Goal: Task Accomplishment & Management: Manage account settings

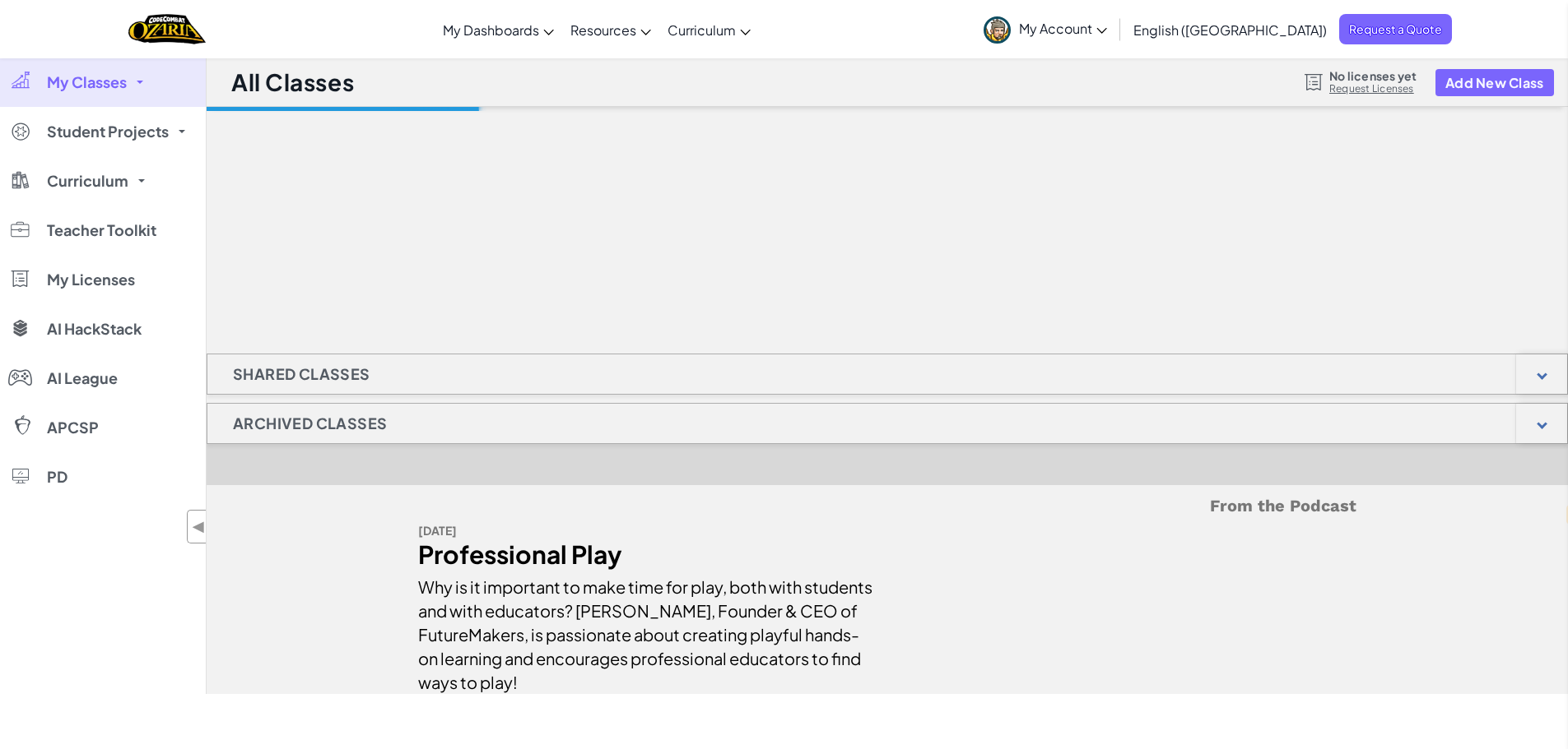
select select "en"
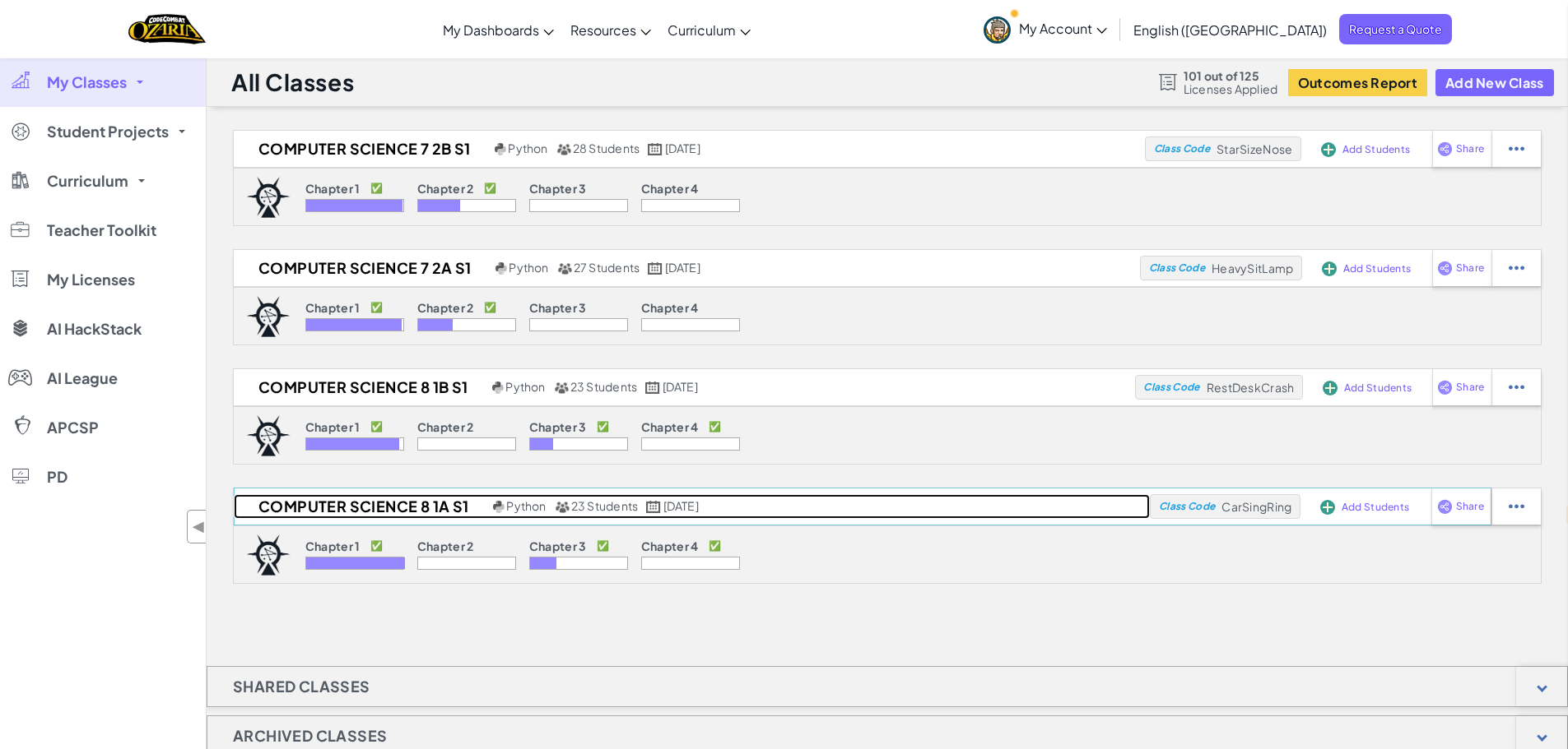
click at [389, 505] on h2 "Computer Science 8 1A S1" at bounding box center [361, 507] width 255 height 25
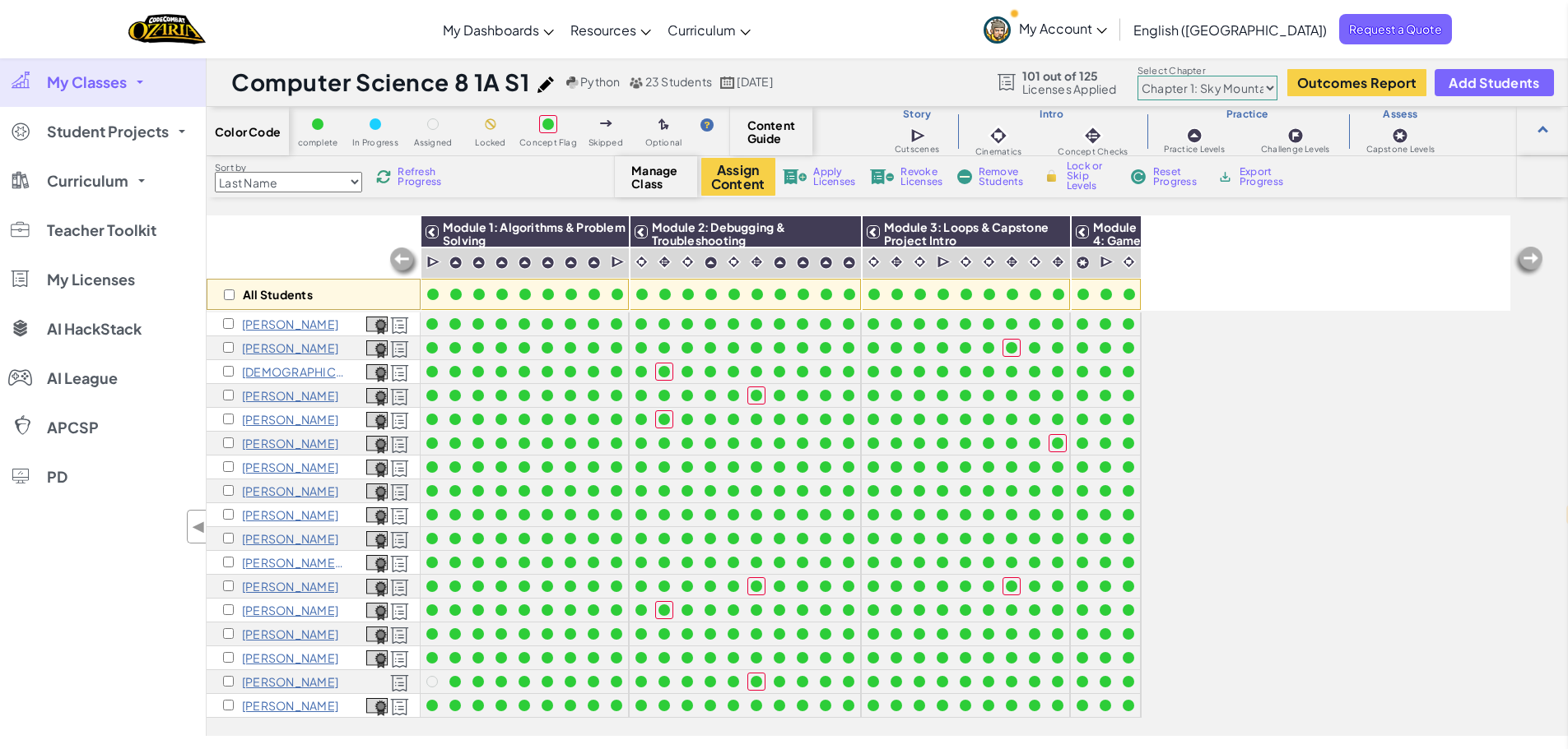
click at [1205, 81] on select "Chapter 1: Sky Mountain Chapter 2: The Moon Dancers Chapter 3: The Phoenix Land…" at bounding box center [1207, 88] width 140 height 25
click at [1137, 76] on select "Chapter 1: Sky Mountain Chapter 2: The Moon Dancers Chapter 3: The Phoenix Land…" at bounding box center [1207, 88] width 140 height 25
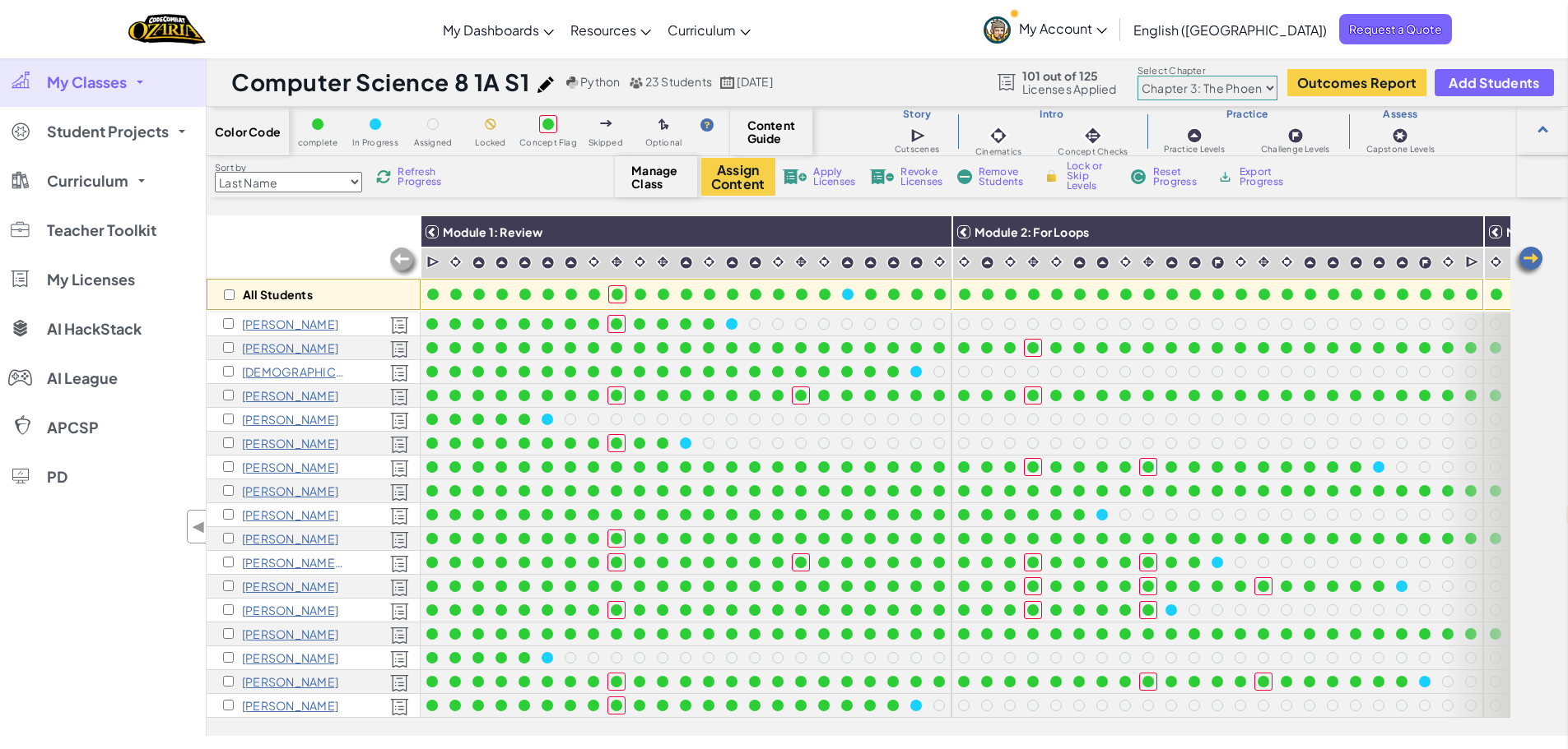
click at [112, 75] on span "My Classes" at bounding box center [87, 82] width 79 height 15
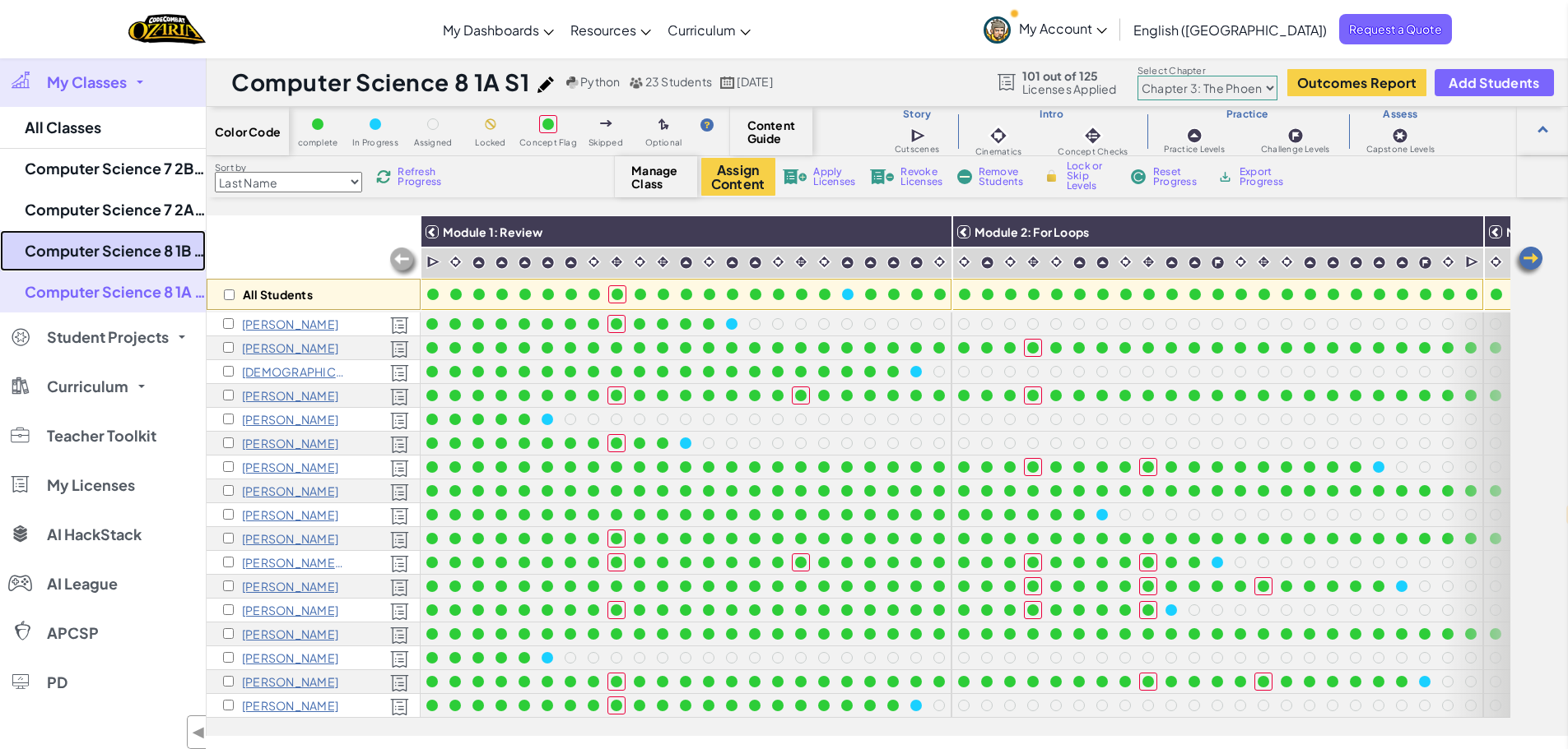
click at [132, 251] on link "Computer Science 8 1B S1" at bounding box center [102, 251] width 205 height 41
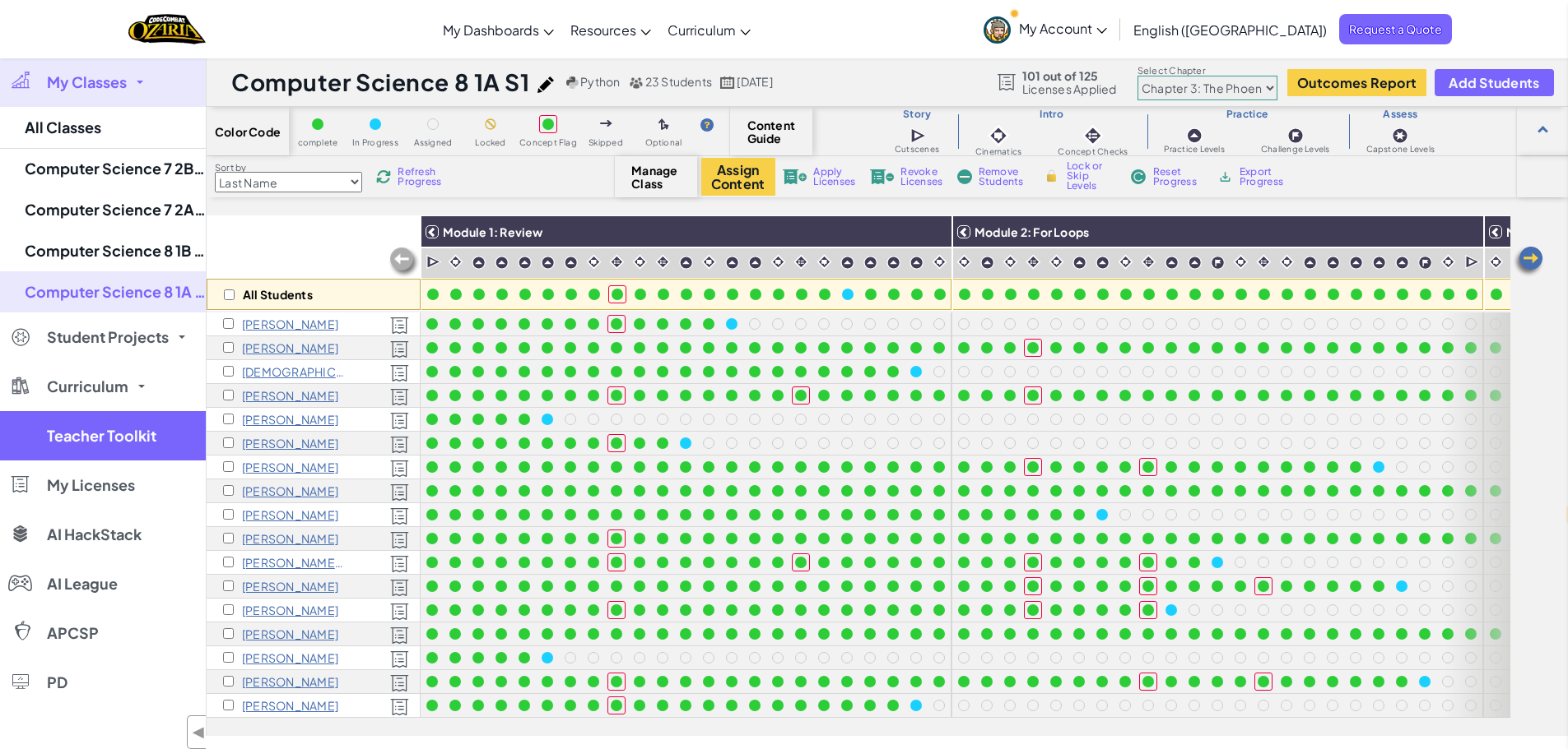
select select "5d41d731a8d1836b5aa3cba1"
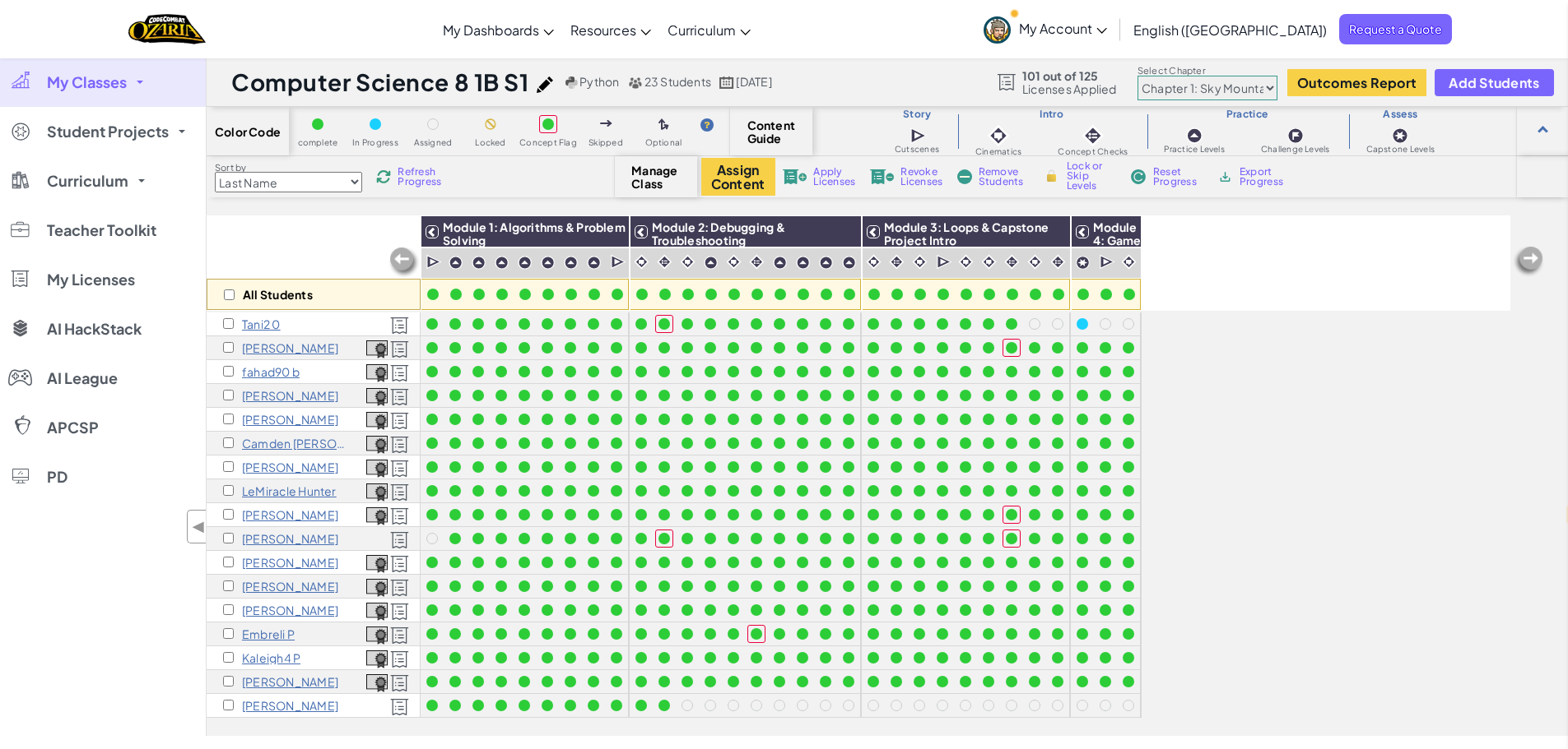
click at [1211, 81] on select "Chapter 1: Sky Mountain Chapter 2: The Moon Dancers Chapter 3: The Phoenix Land…" at bounding box center [1207, 88] width 140 height 25
select select "5e27600d1c9d440000ac3ee7"
click at [1137, 76] on select "Chapter 1: Sky Mountain Chapter 2: The Moon Dancers Chapter 3: The Phoenix Land…" at bounding box center [1207, 88] width 140 height 25
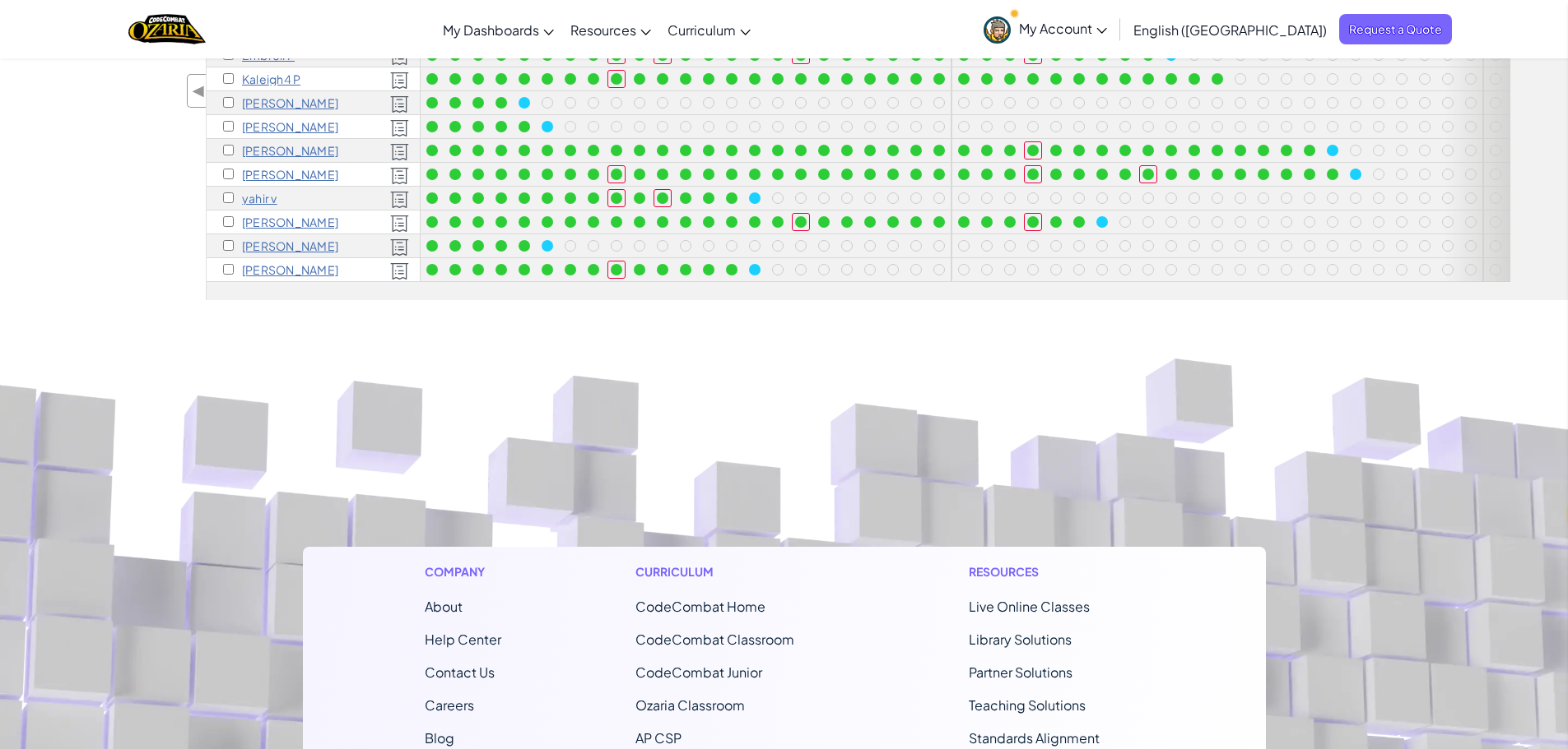
scroll to position [162, 0]
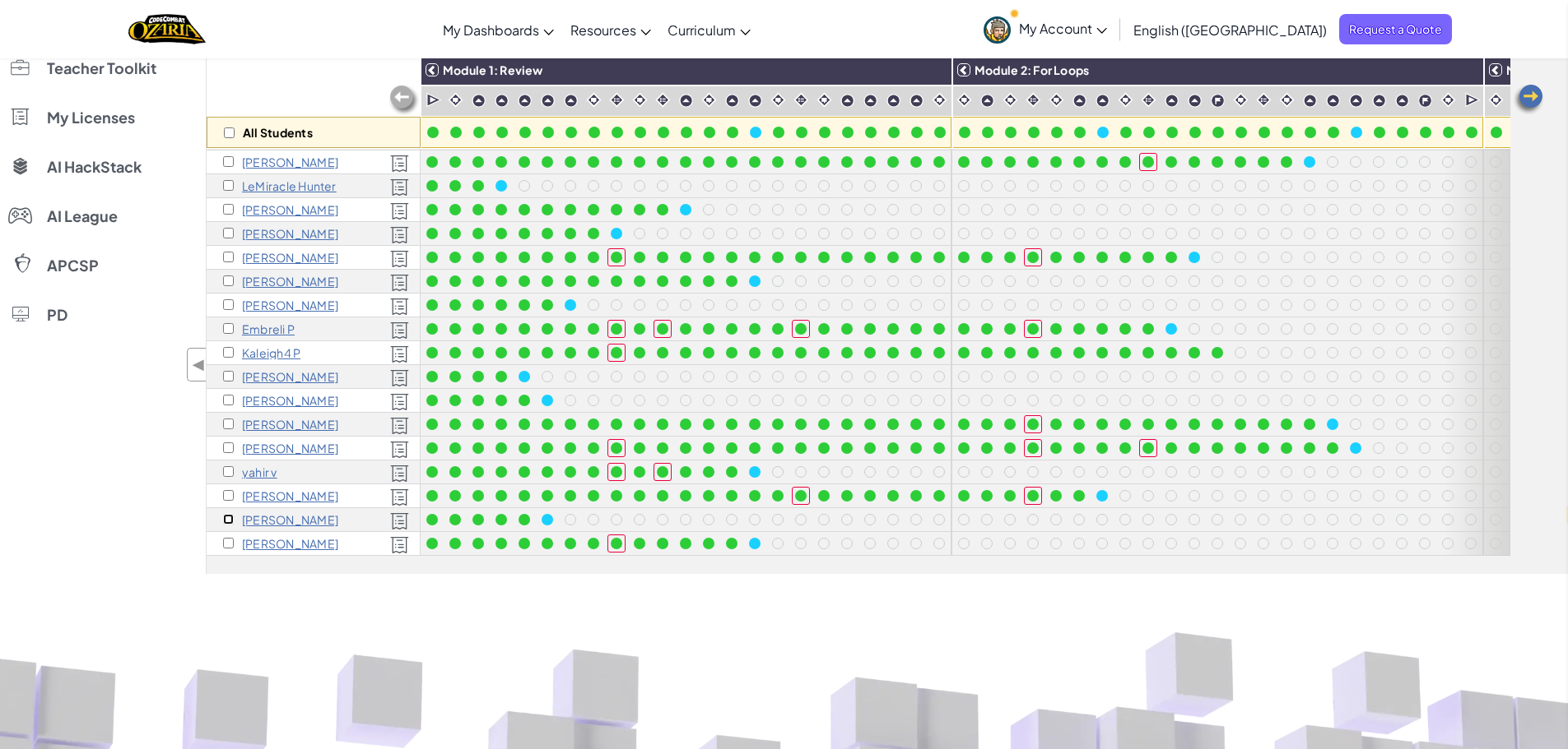
click at [230, 514] on input "checkbox" at bounding box center [228, 519] width 10 height 10
checkbox input "true"
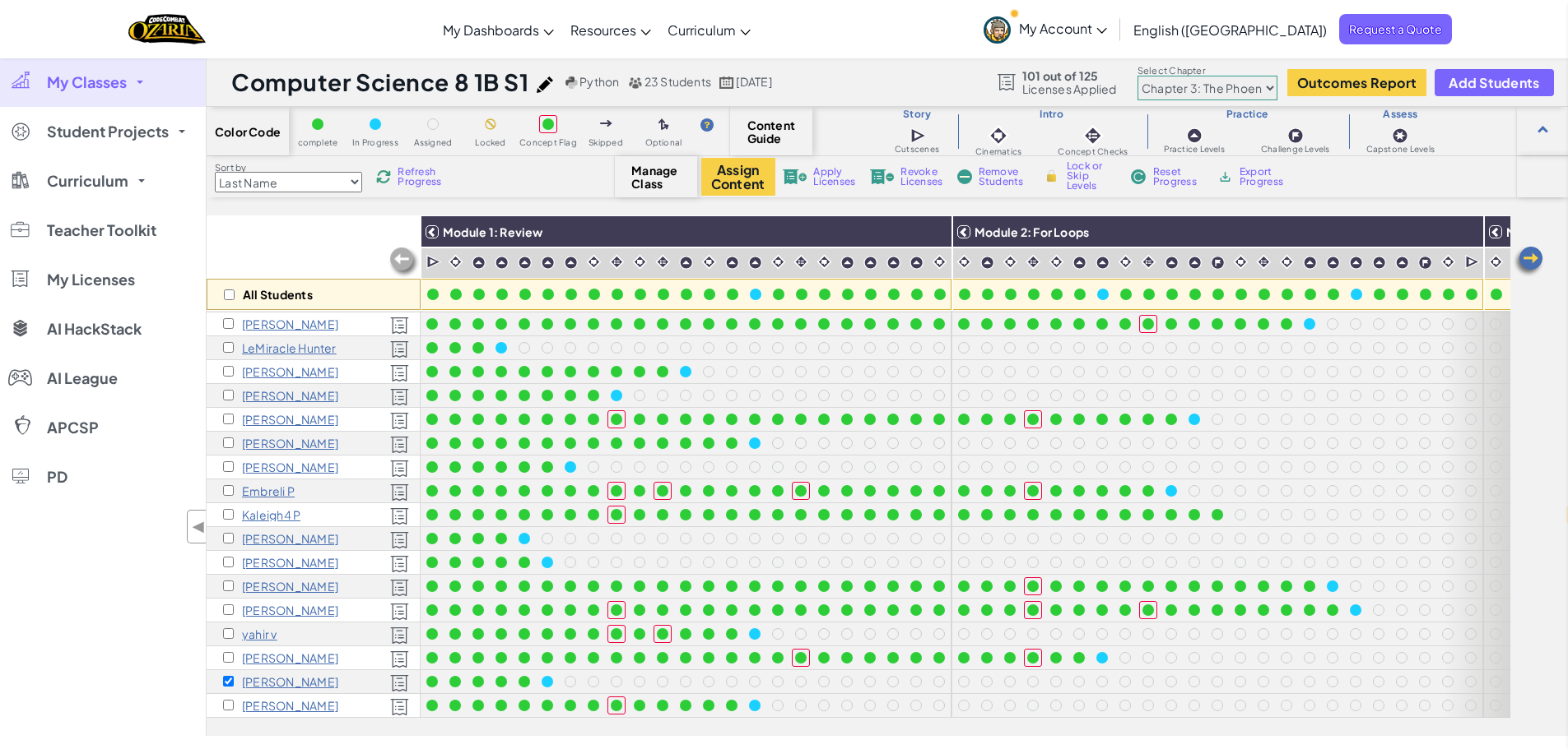
click at [925, 174] on span "Revoke Licenses" at bounding box center [922, 177] width 42 height 20
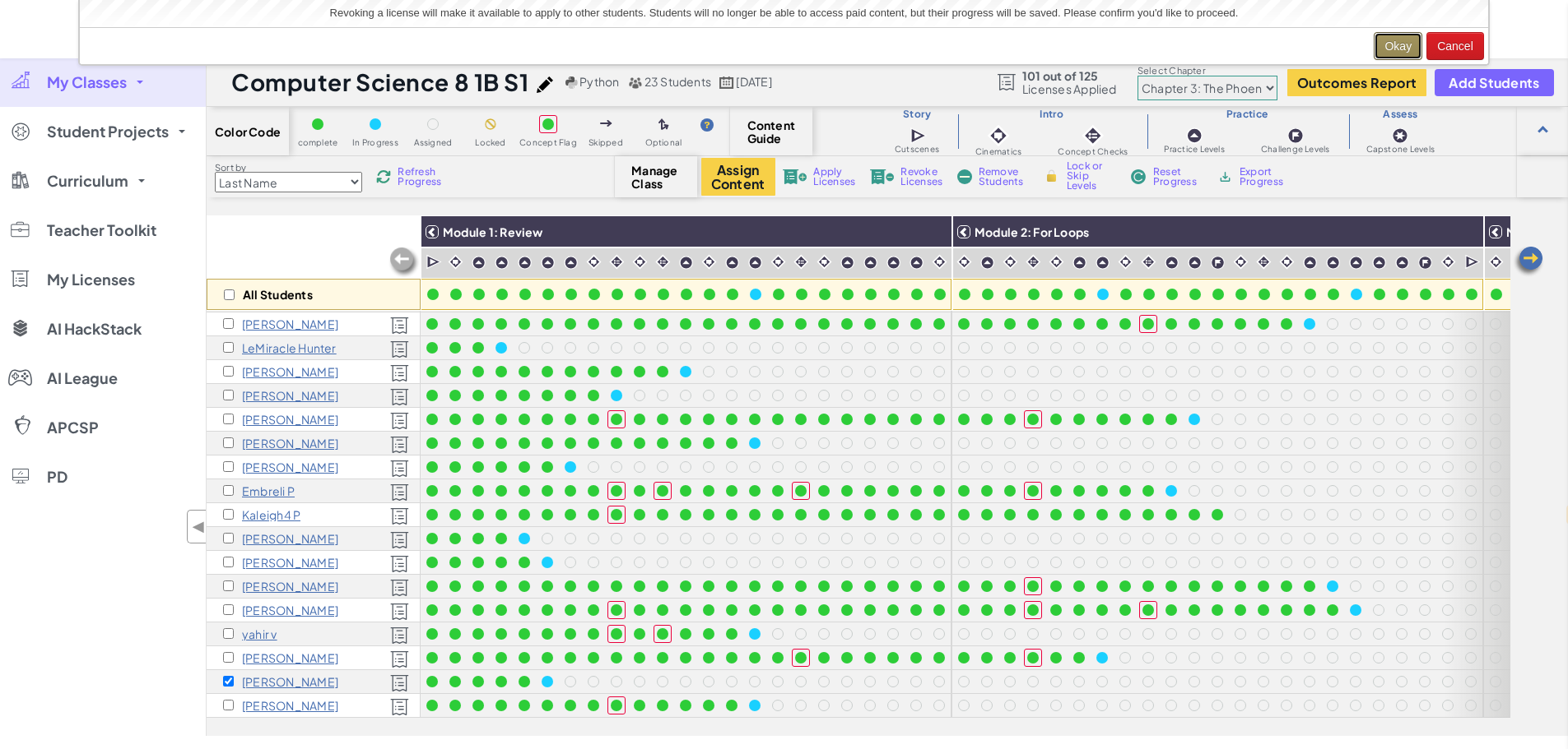
click at [1389, 46] on button "Okay" at bounding box center [1398, 46] width 48 height 28
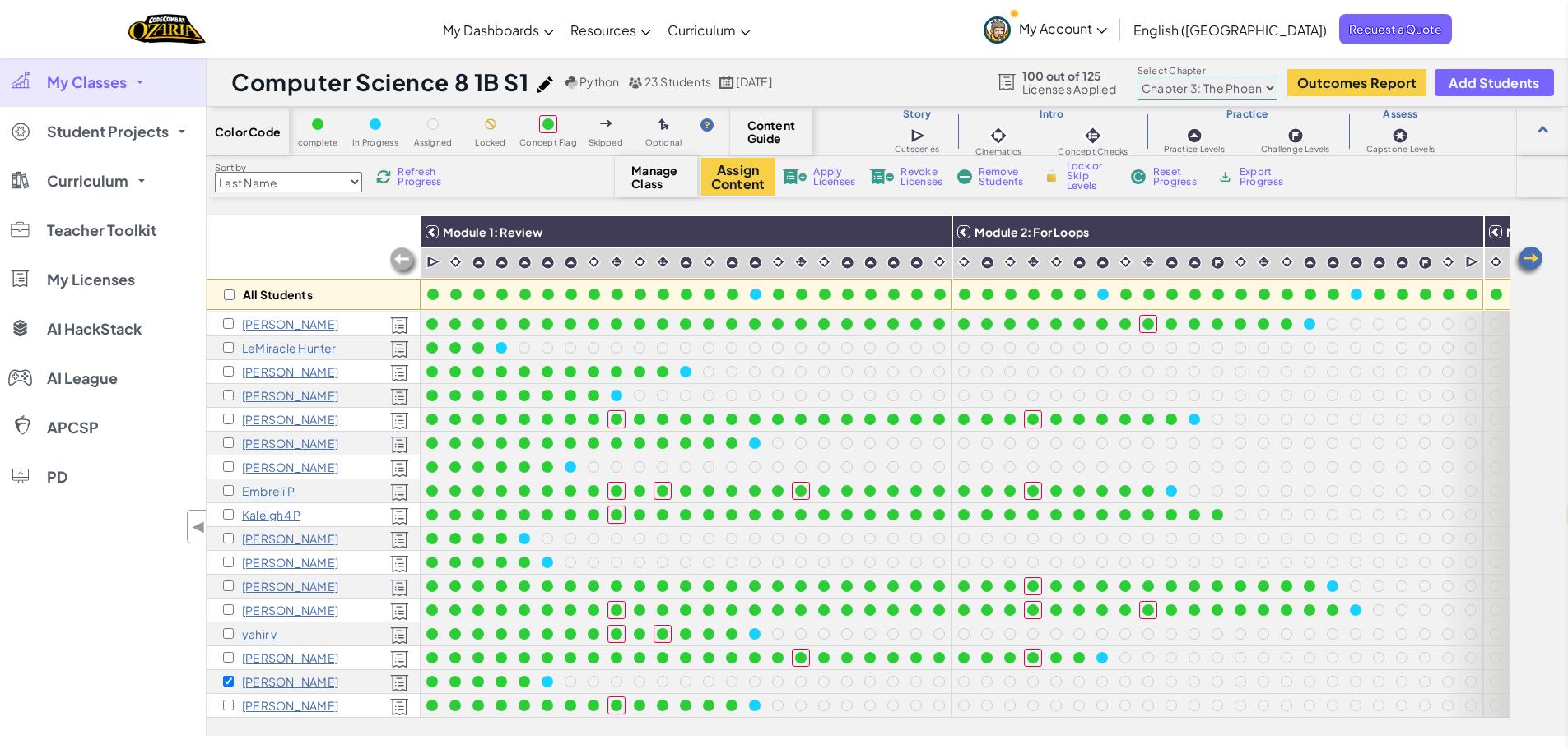
click at [1017, 181] on span "Remove Students" at bounding box center [1003, 177] width 49 height 20
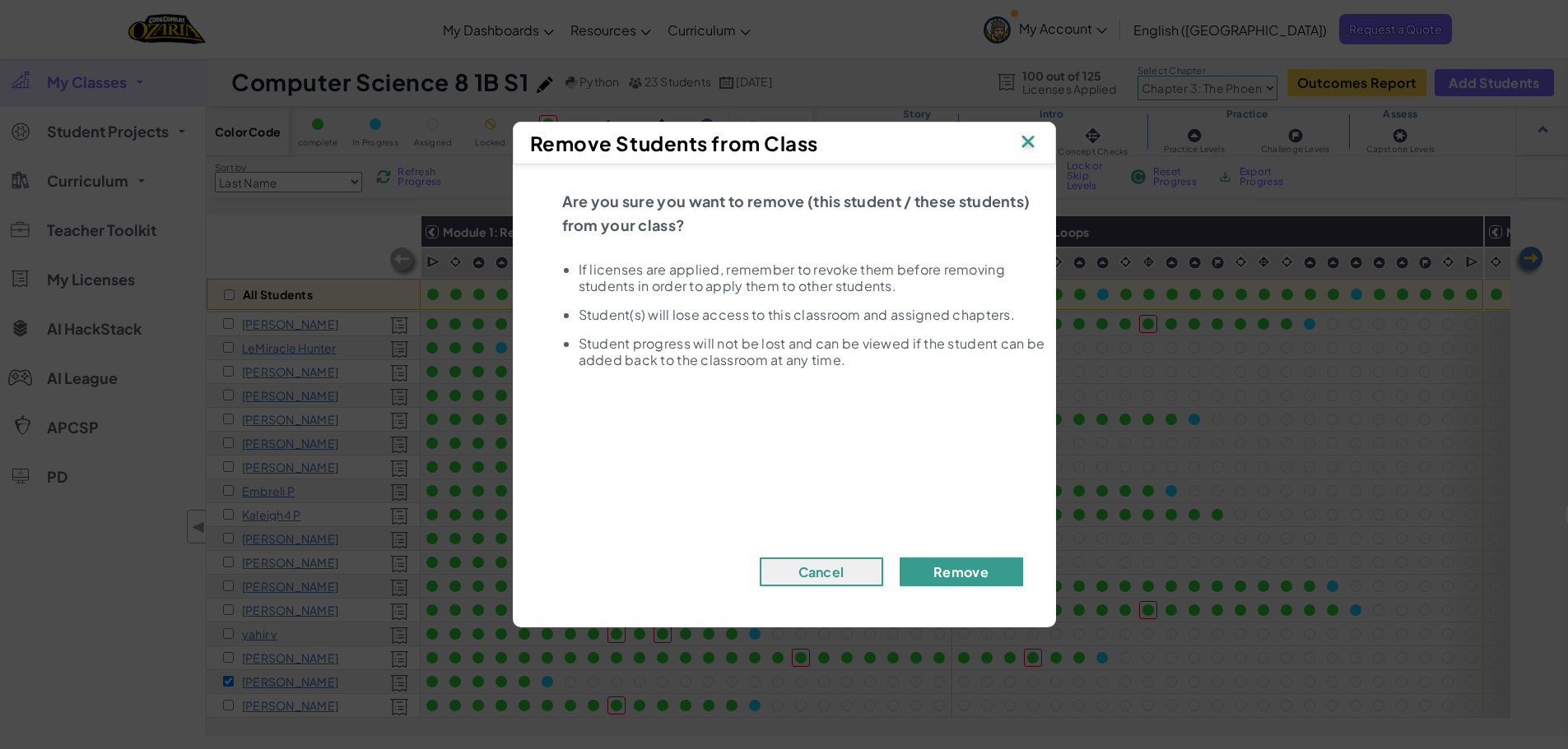
click at [1005, 574] on button "Remove" at bounding box center [961, 572] width 123 height 28
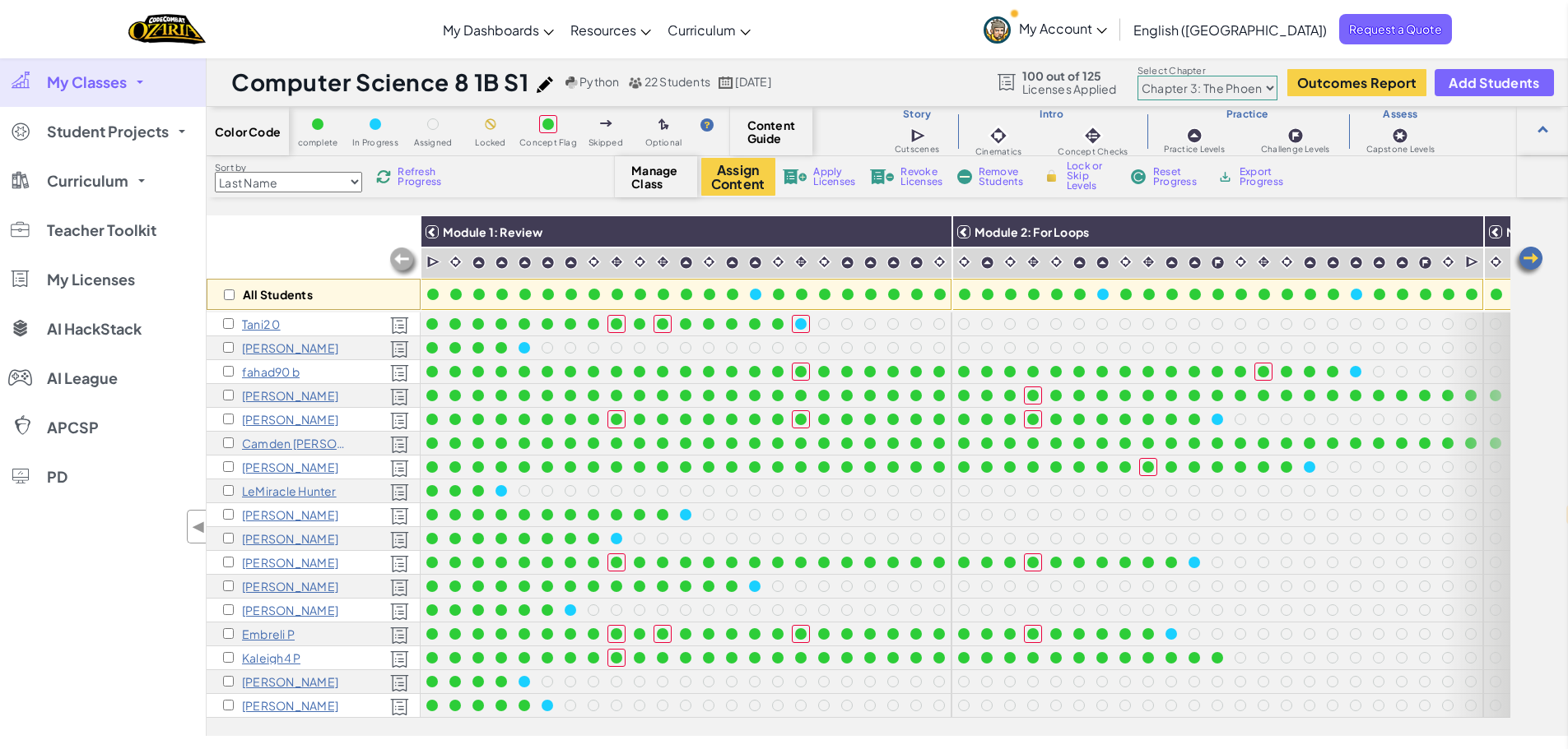
click at [105, 85] on span "My Classes" at bounding box center [87, 82] width 79 height 15
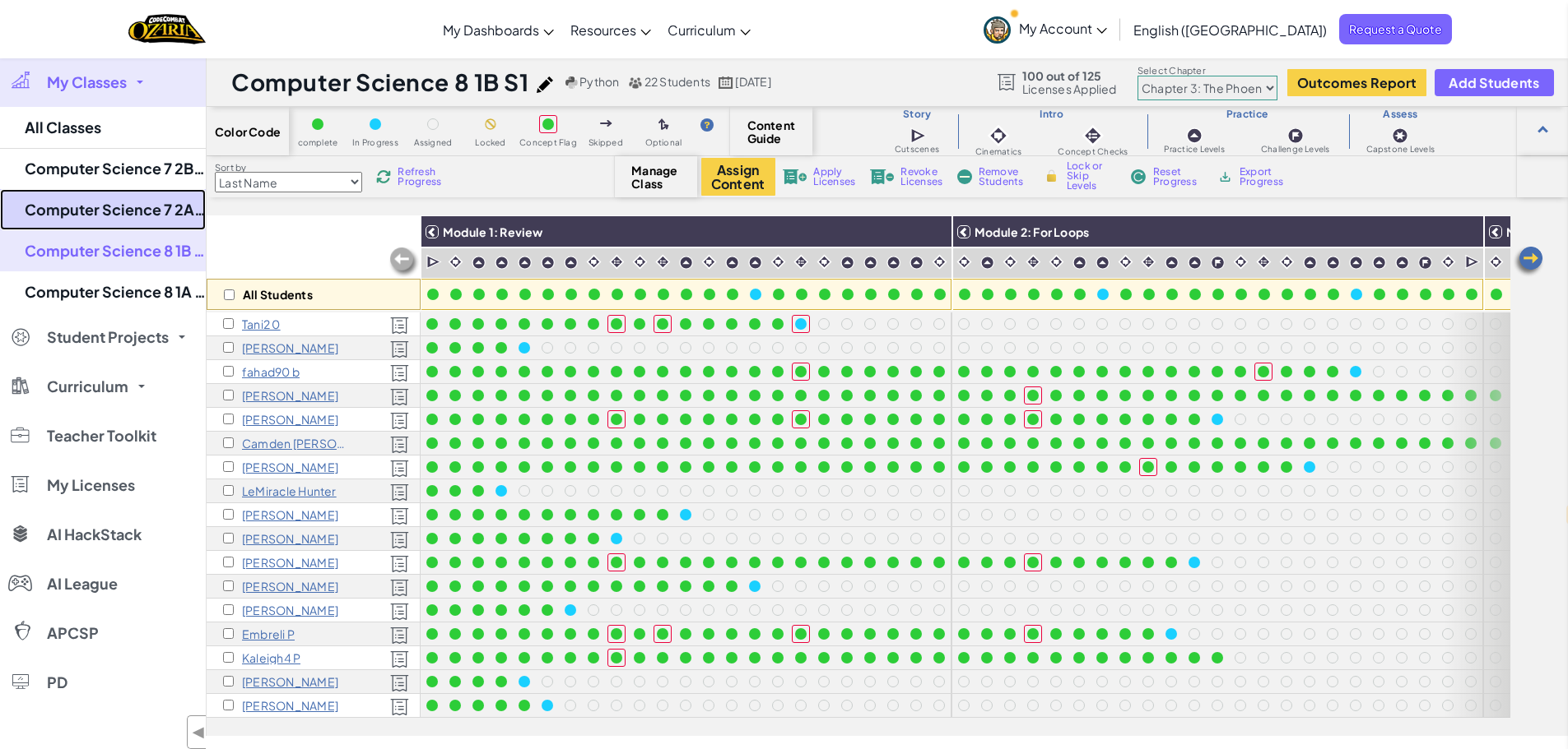
click at [116, 202] on link "Computer Science 7 2A S1" at bounding box center [102, 209] width 205 height 41
select select "5d41d731a8d1836b5aa3cba1"
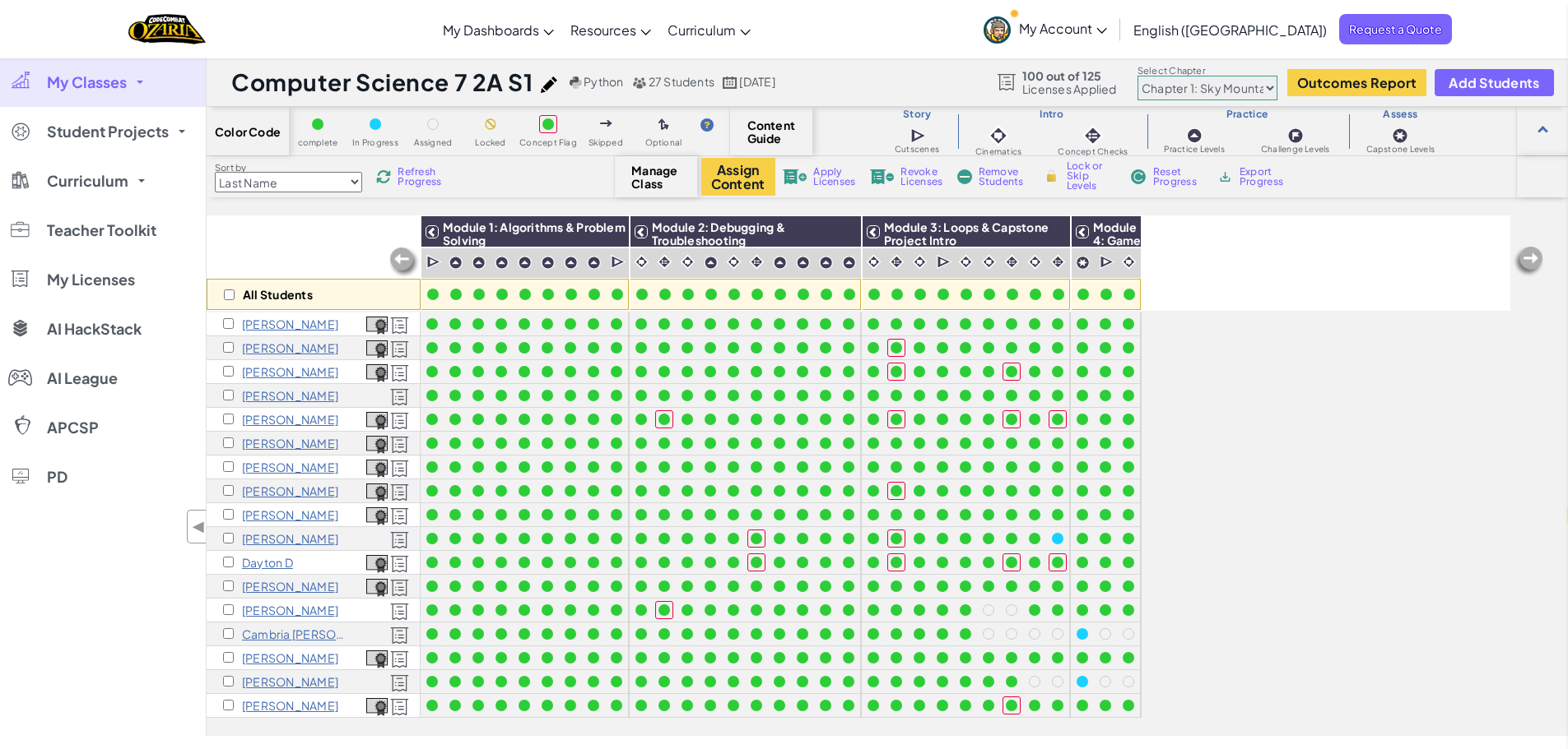
click at [107, 79] on span "My Classes" at bounding box center [87, 82] width 79 height 15
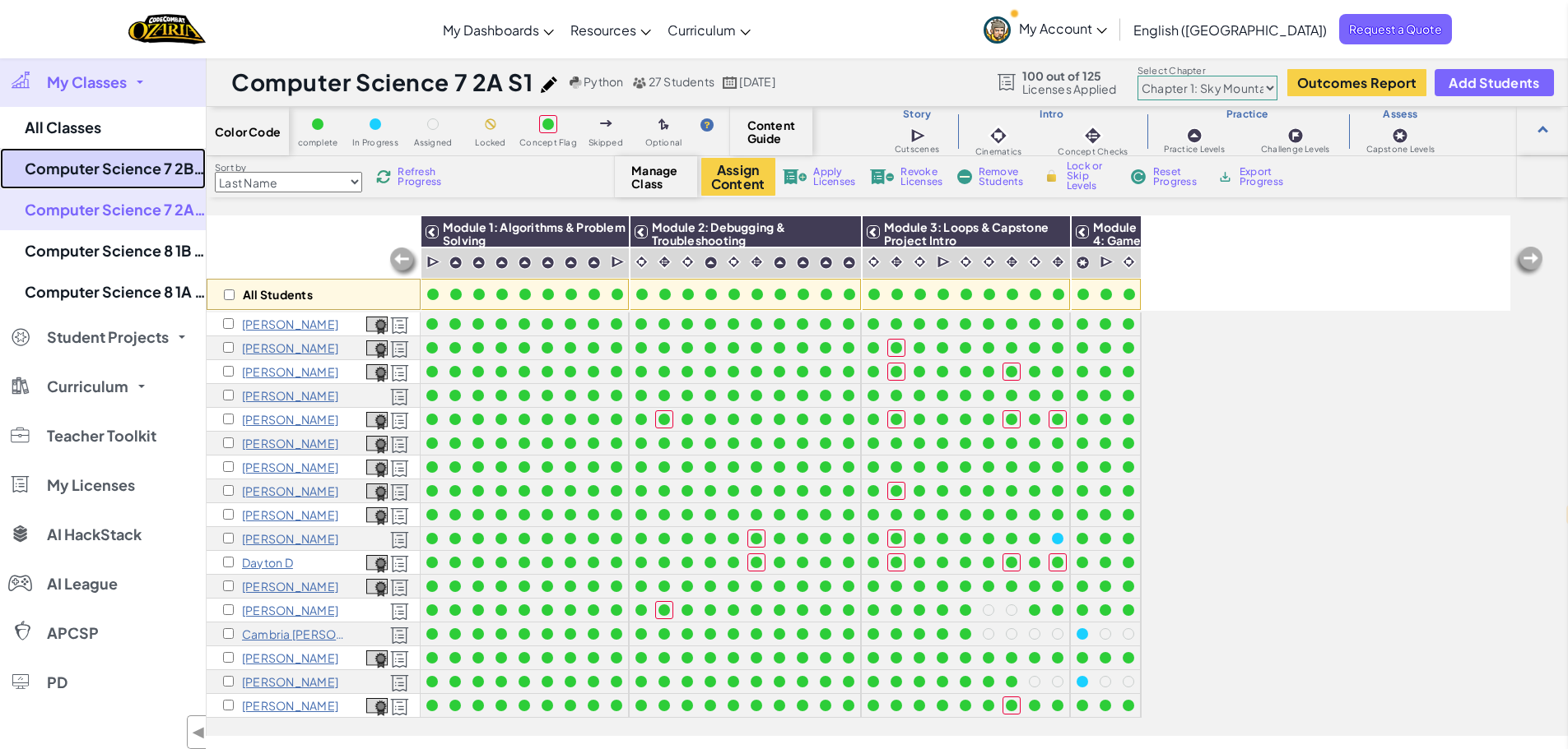
click at [153, 164] on link "Computer Science 7 2B S1" at bounding box center [102, 168] width 205 height 41
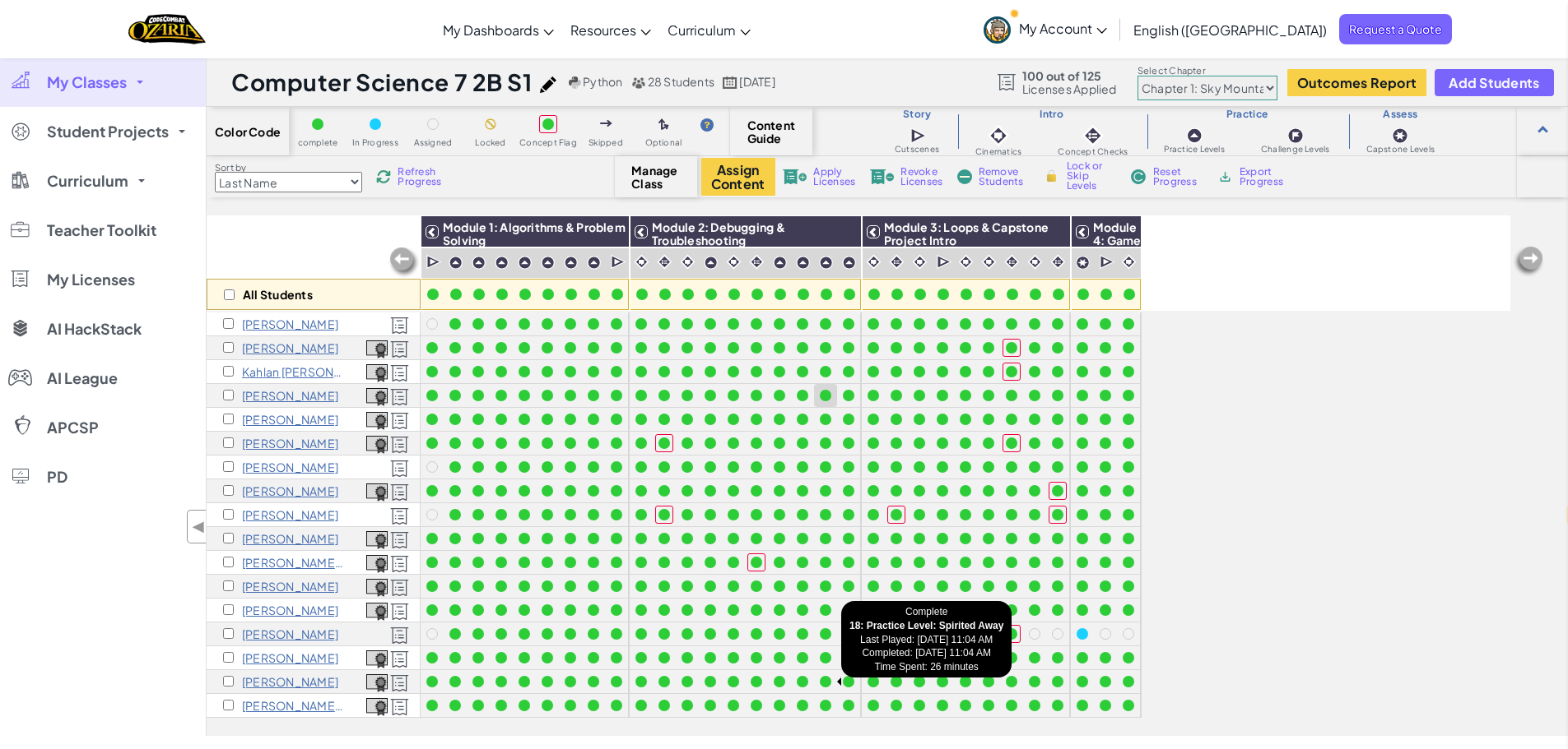
scroll to position [549, 0]
